Goal: Task Accomplishment & Management: Use online tool/utility

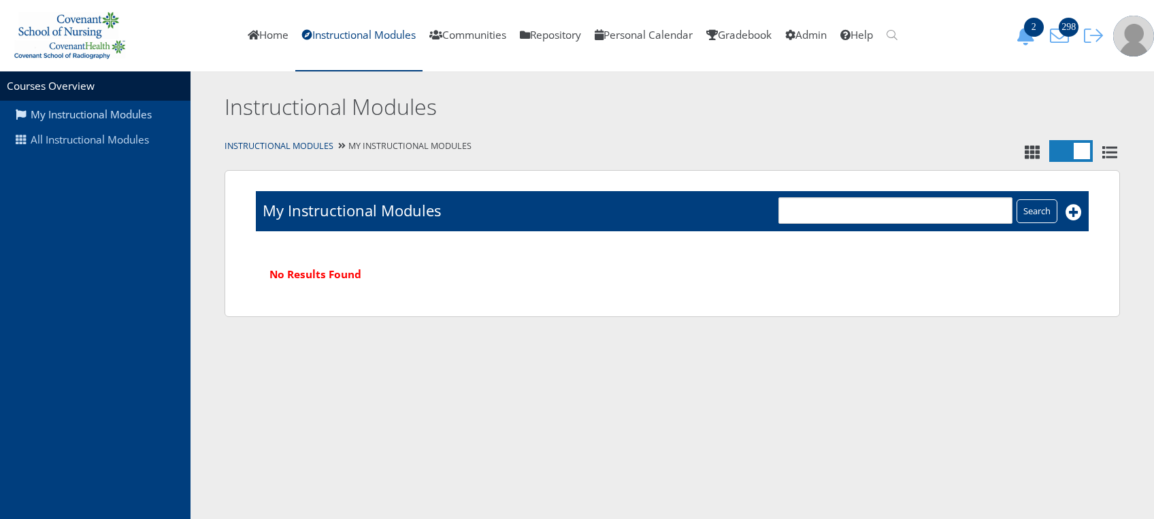
click at [102, 142] on link "All Instructional Modules" at bounding box center [95, 140] width 191 height 26
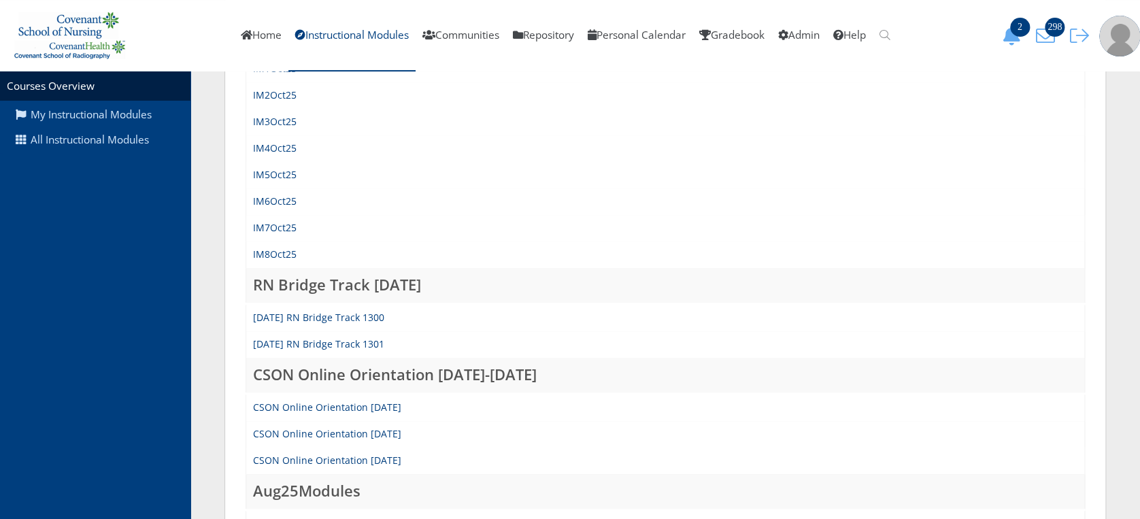
scroll to position [437, 0]
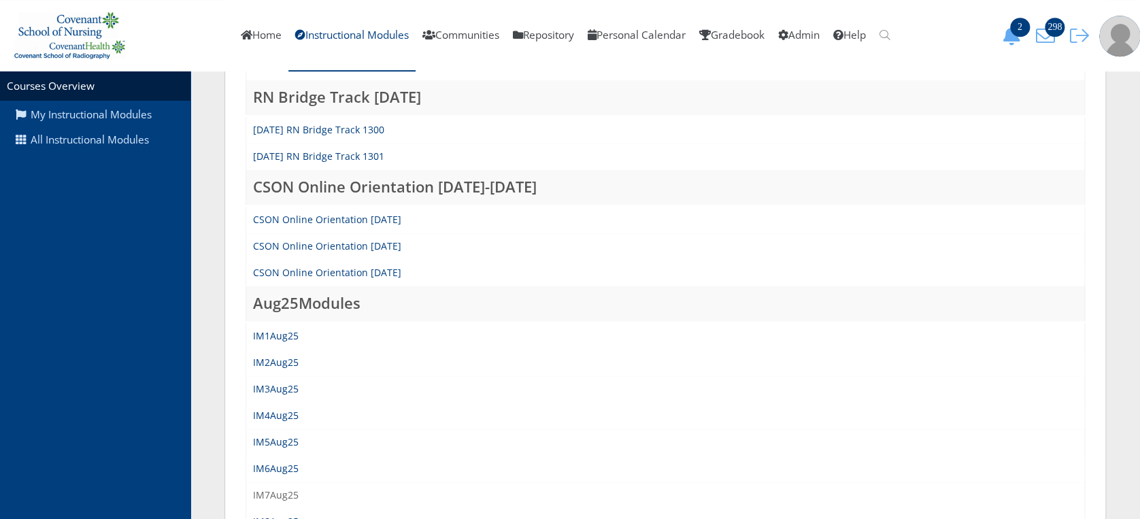
click at [286, 491] on link "IM7Aug25" at bounding box center [276, 495] width 46 height 13
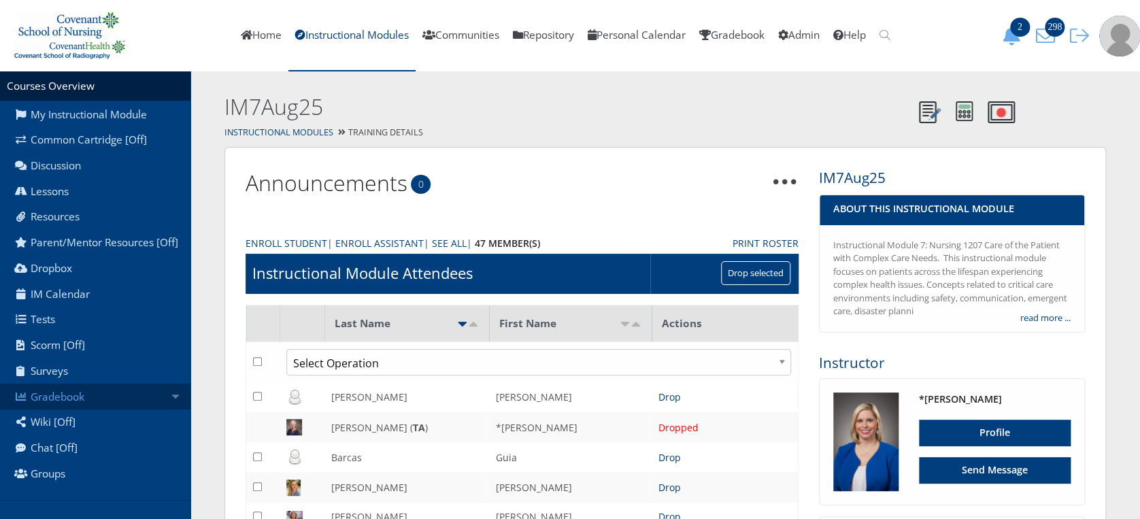
click at [122, 410] on link "Gradebook" at bounding box center [95, 397] width 191 height 26
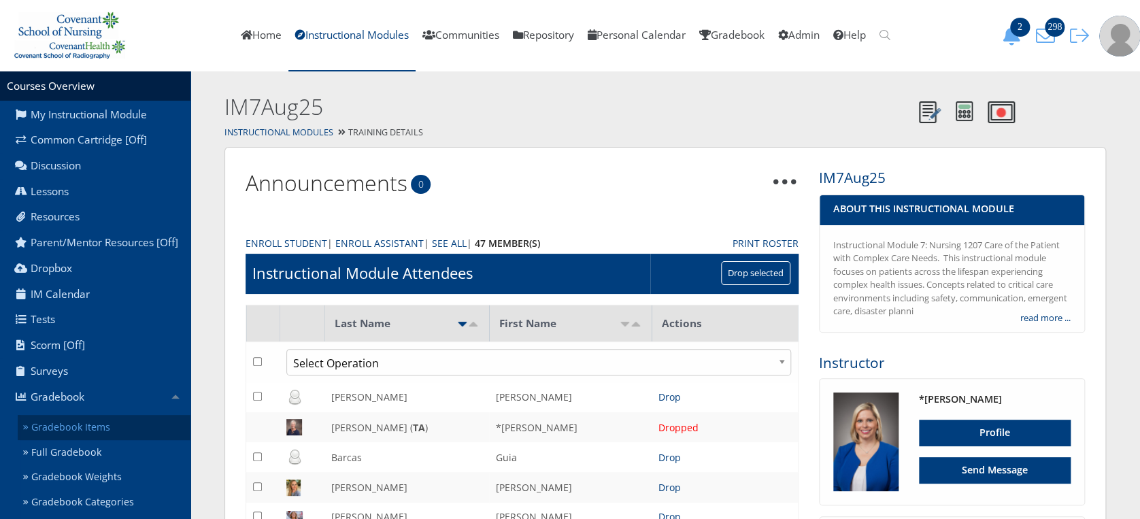
click at [124, 430] on link "Gradebook Items" at bounding box center [104, 427] width 173 height 25
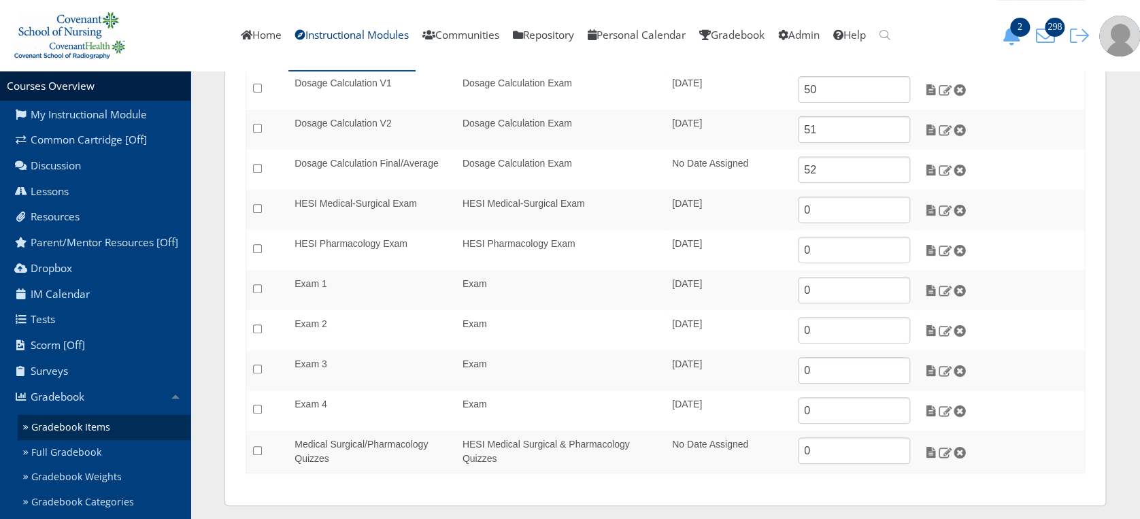
scroll to position [199, 0]
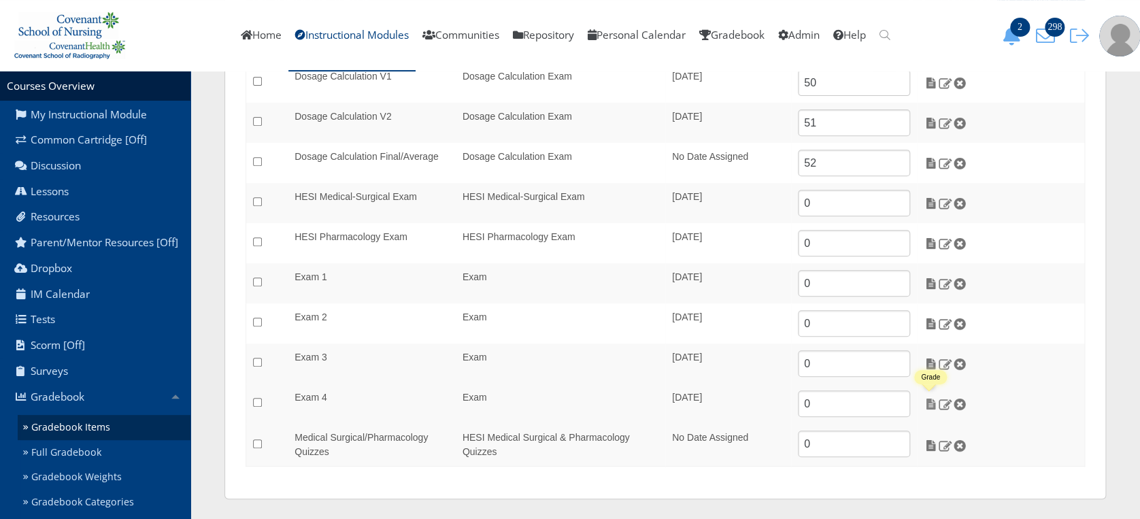
click at [929, 407] on img at bounding box center [931, 404] width 14 height 12
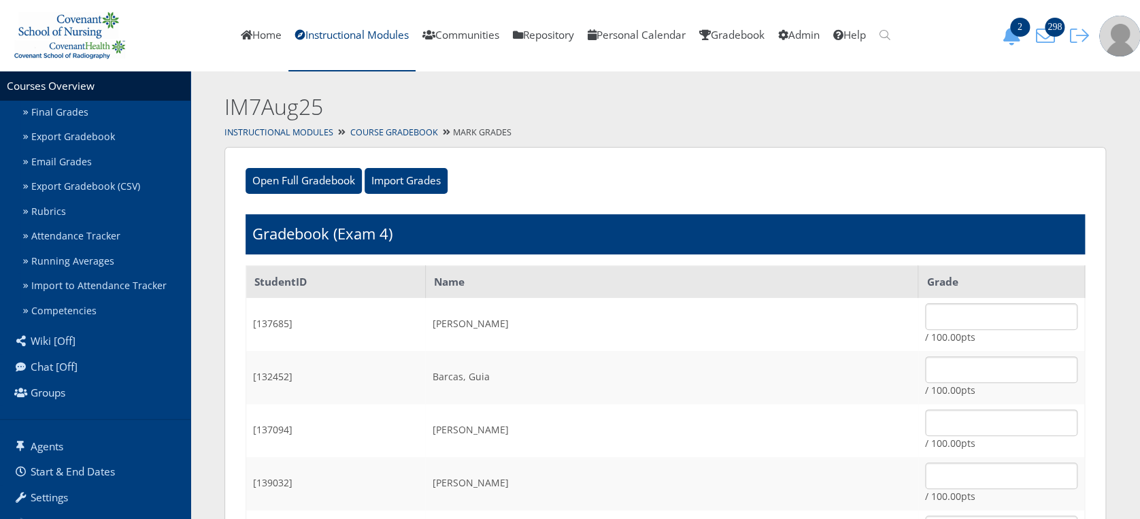
scroll to position [493, 0]
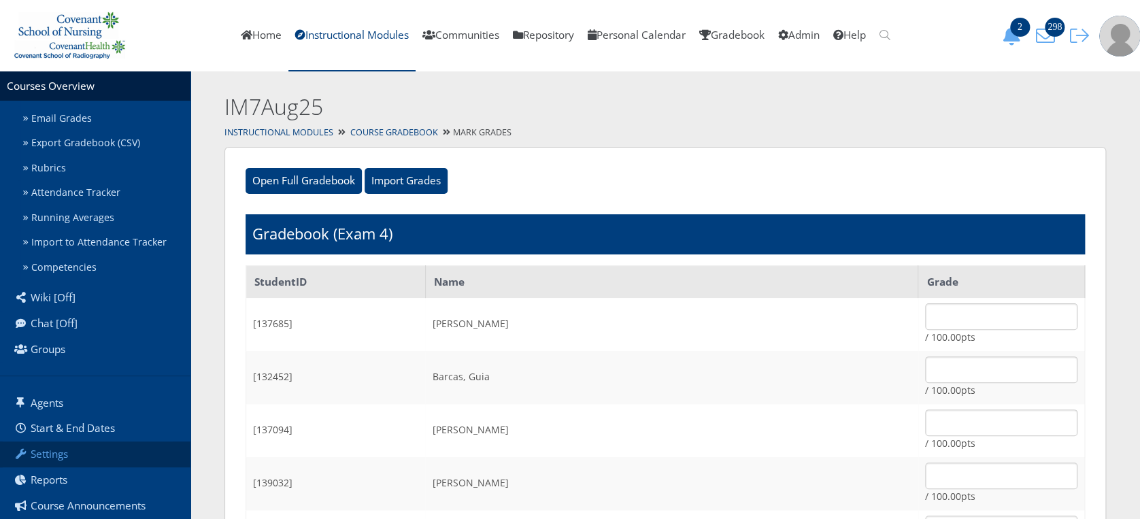
click at [91, 449] on link "Settings" at bounding box center [95, 455] width 191 height 26
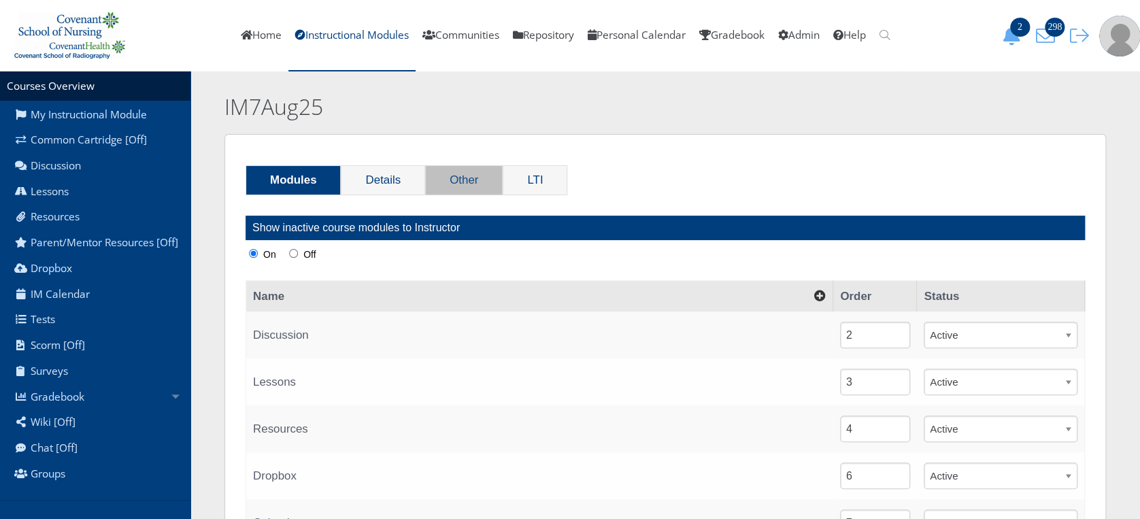
click at [455, 185] on link "Other" at bounding box center [464, 180] width 76 height 29
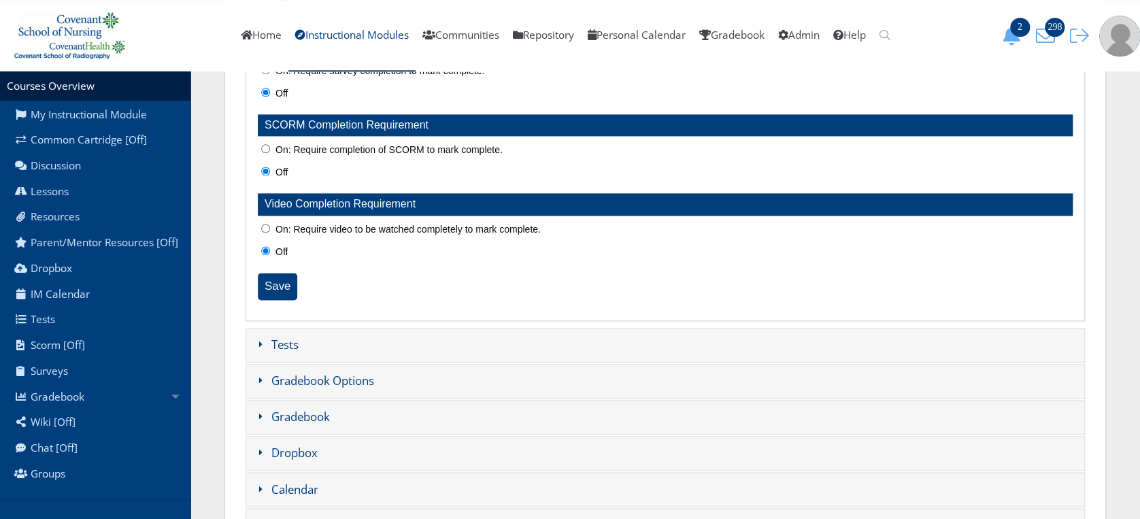
scroll to position [803, 0]
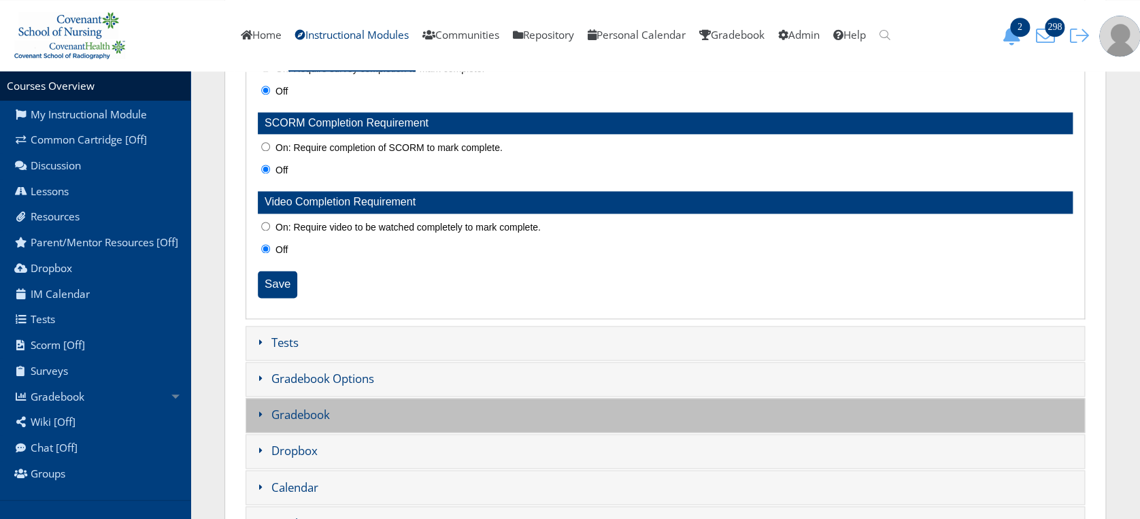
click at [617, 433] on h3 "Gradebook" at bounding box center [666, 415] width 840 height 35
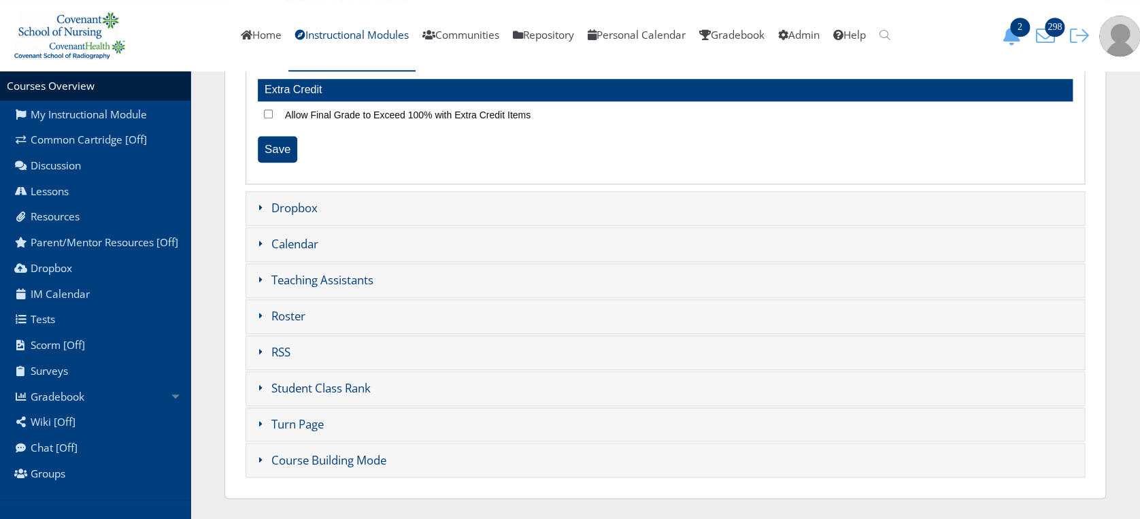
scroll to position [0, 0]
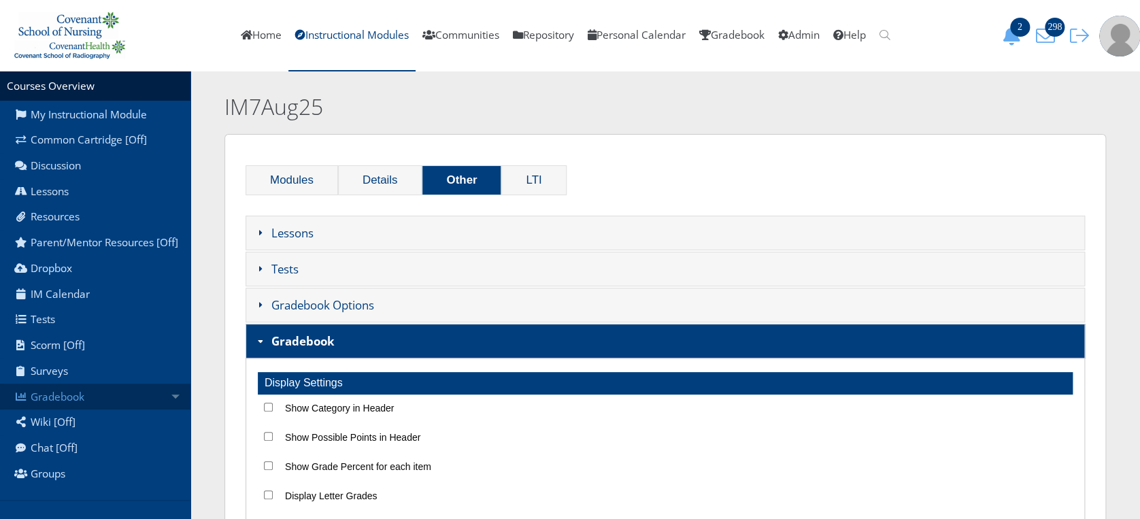
click at [111, 409] on link "Gradebook" at bounding box center [95, 397] width 191 height 26
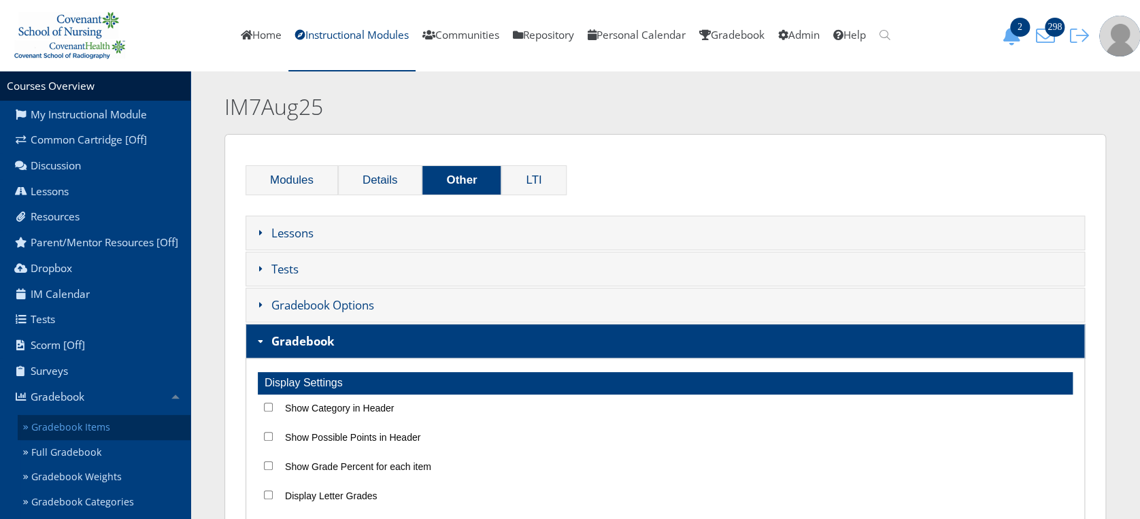
click at [111, 439] on link "Gradebook Items" at bounding box center [104, 427] width 173 height 25
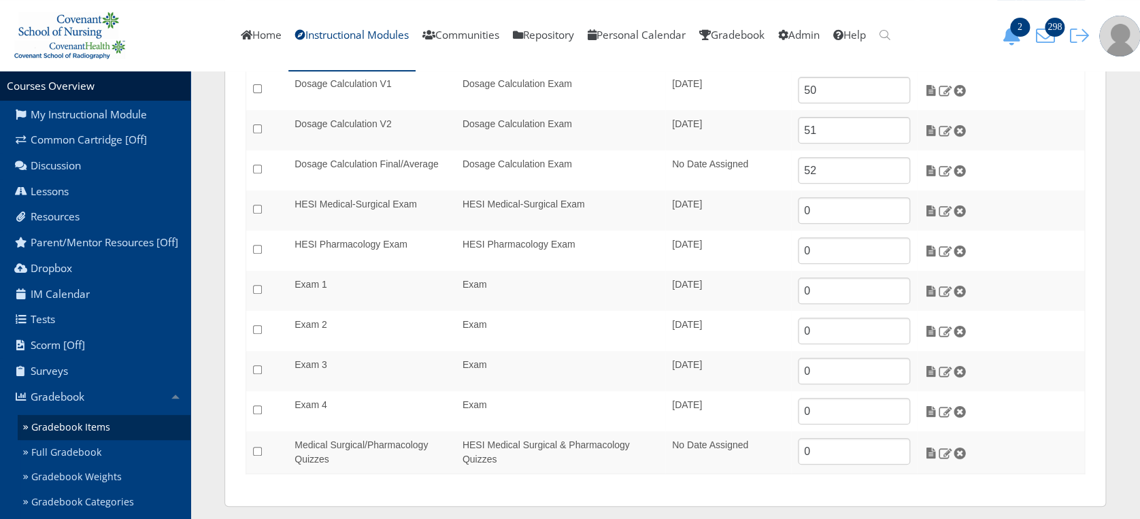
scroll to position [199, 0]
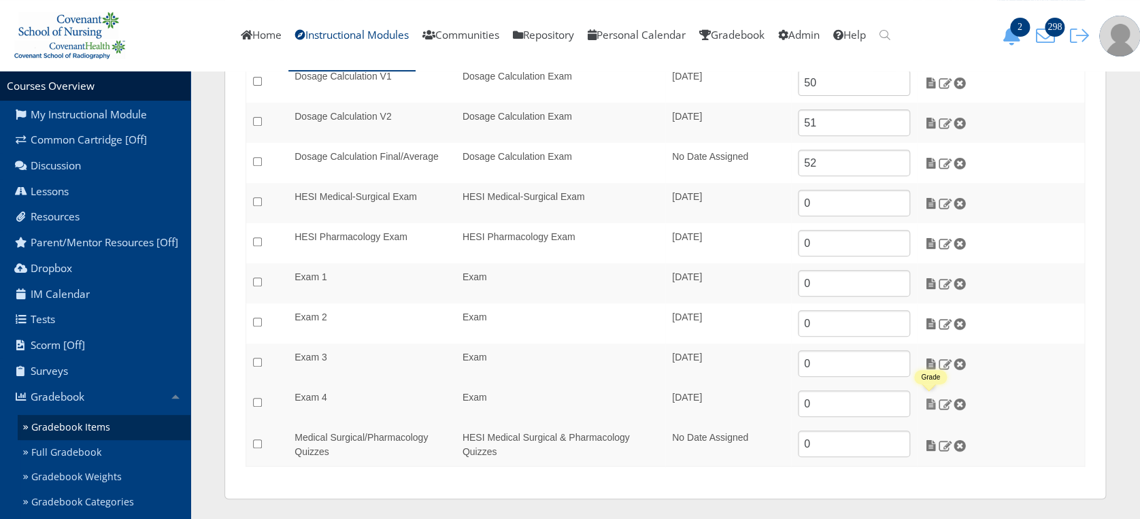
click at [932, 400] on img at bounding box center [931, 404] width 14 height 12
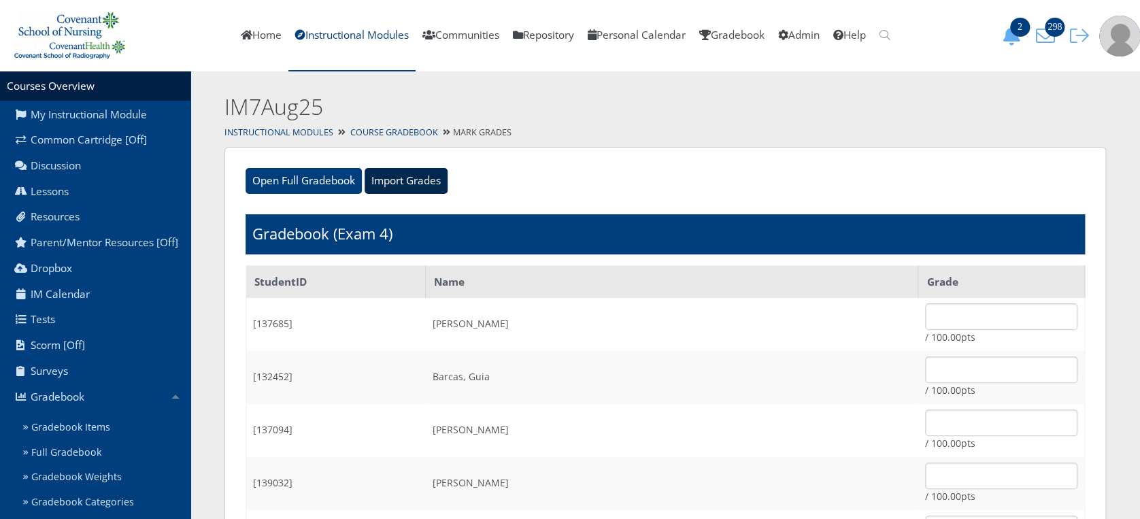
click at [434, 170] on input "Import Grades" at bounding box center [406, 181] width 83 height 26
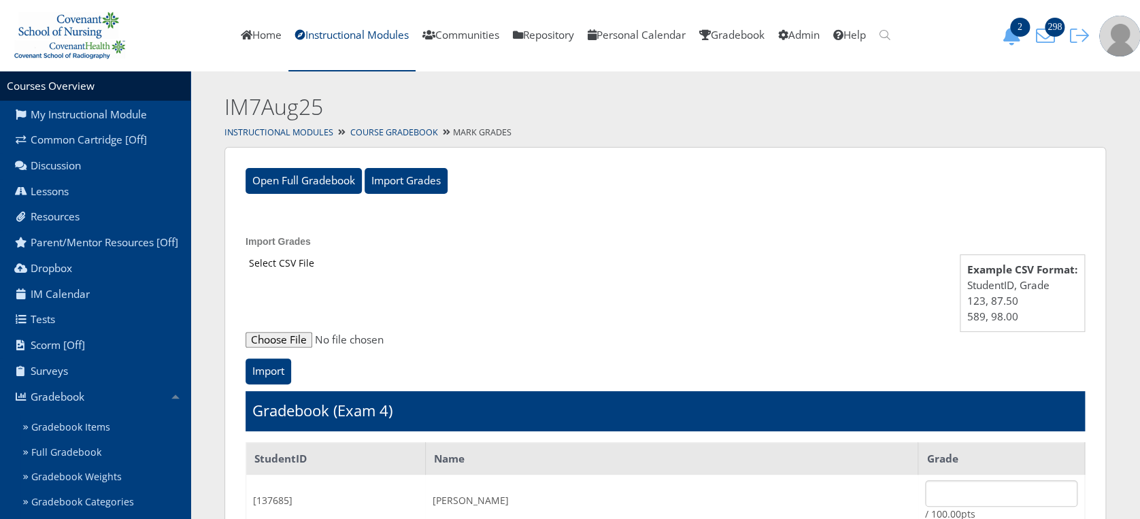
click at [283, 336] on input "file" at bounding box center [666, 340] width 840 height 16
type input "C:\fakepath\ET_Results_IM7Aug25E4.csv"
click at [265, 374] on input "Import" at bounding box center [269, 372] width 46 height 26
click at [295, 336] on input "file" at bounding box center [666, 340] width 840 height 16
type input "C:\fakepath\ET_Results_IM7Aug25E4.csv"
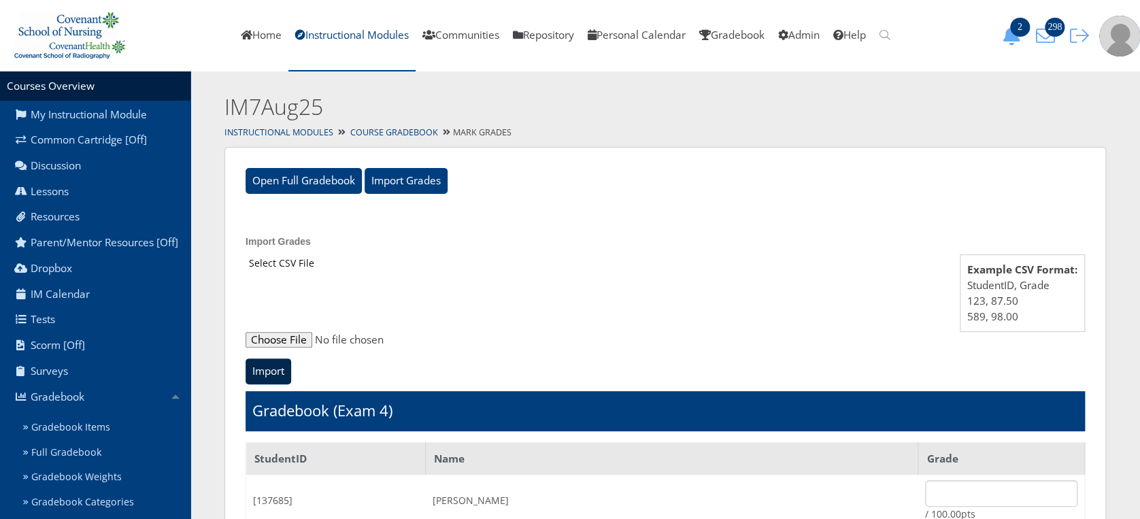
click at [259, 371] on input "Import" at bounding box center [269, 372] width 46 height 26
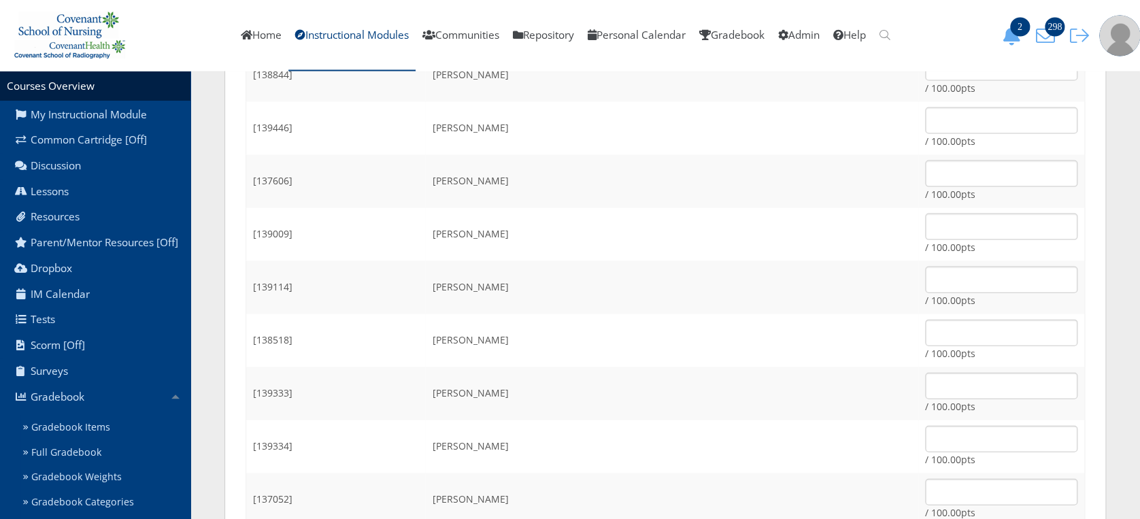
scroll to position [1848, 0]
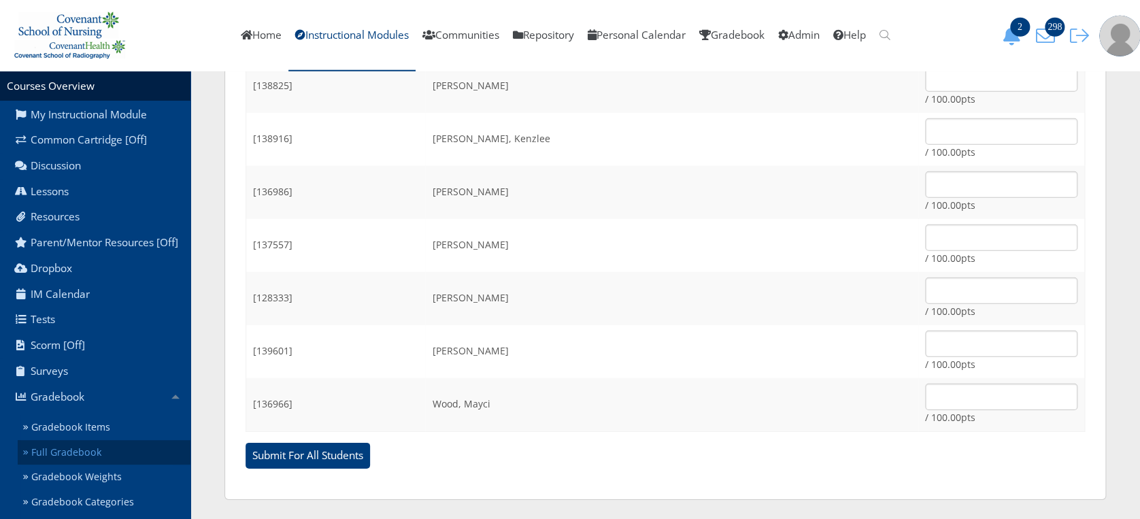
click at [113, 451] on link "Full Gradebook" at bounding box center [104, 452] width 173 height 25
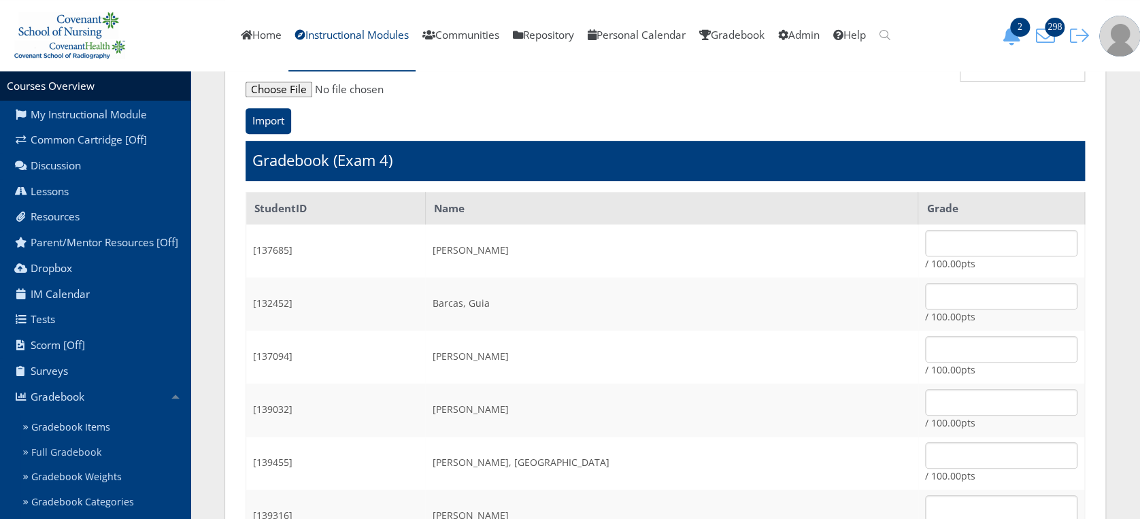
scroll to position [112, 0]
